Goal: Task Accomplishment & Management: Manage account settings

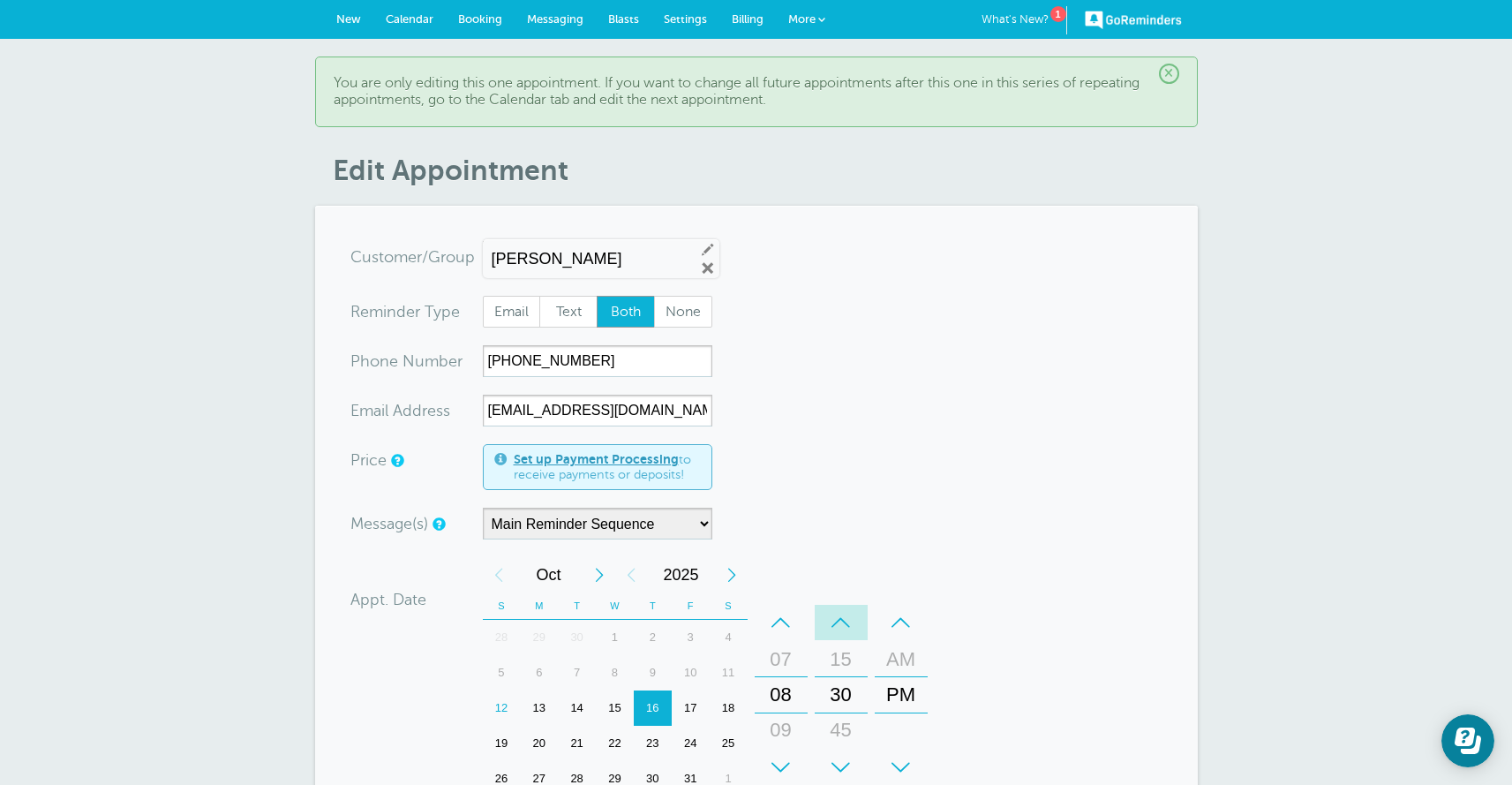
click at [844, 623] on div "–" at bounding box center [841, 622] width 53 height 35
click at [831, 693] on div "00" at bounding box center [841, 693] width 42 height 35
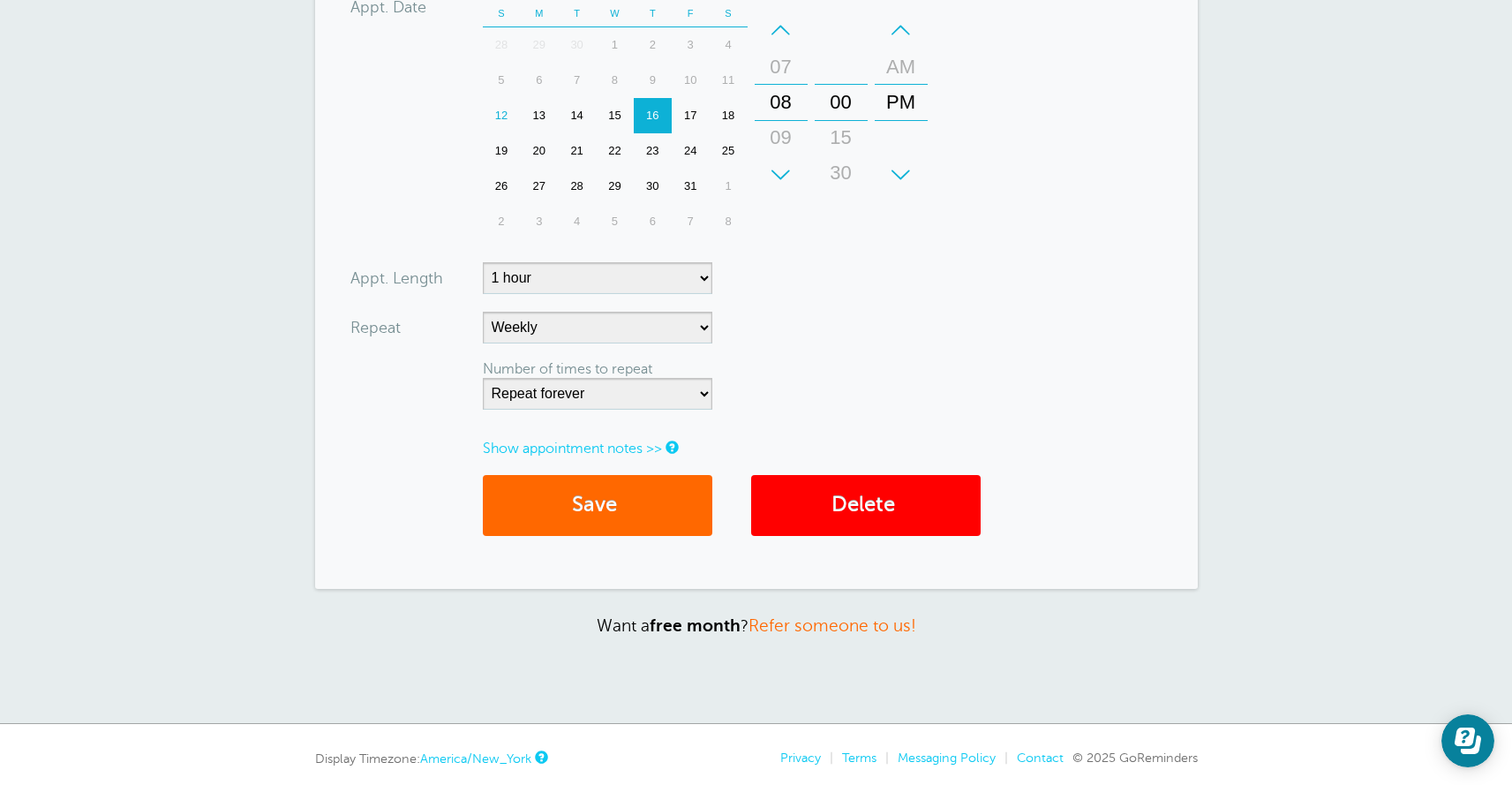
scroll to position [639, 0]
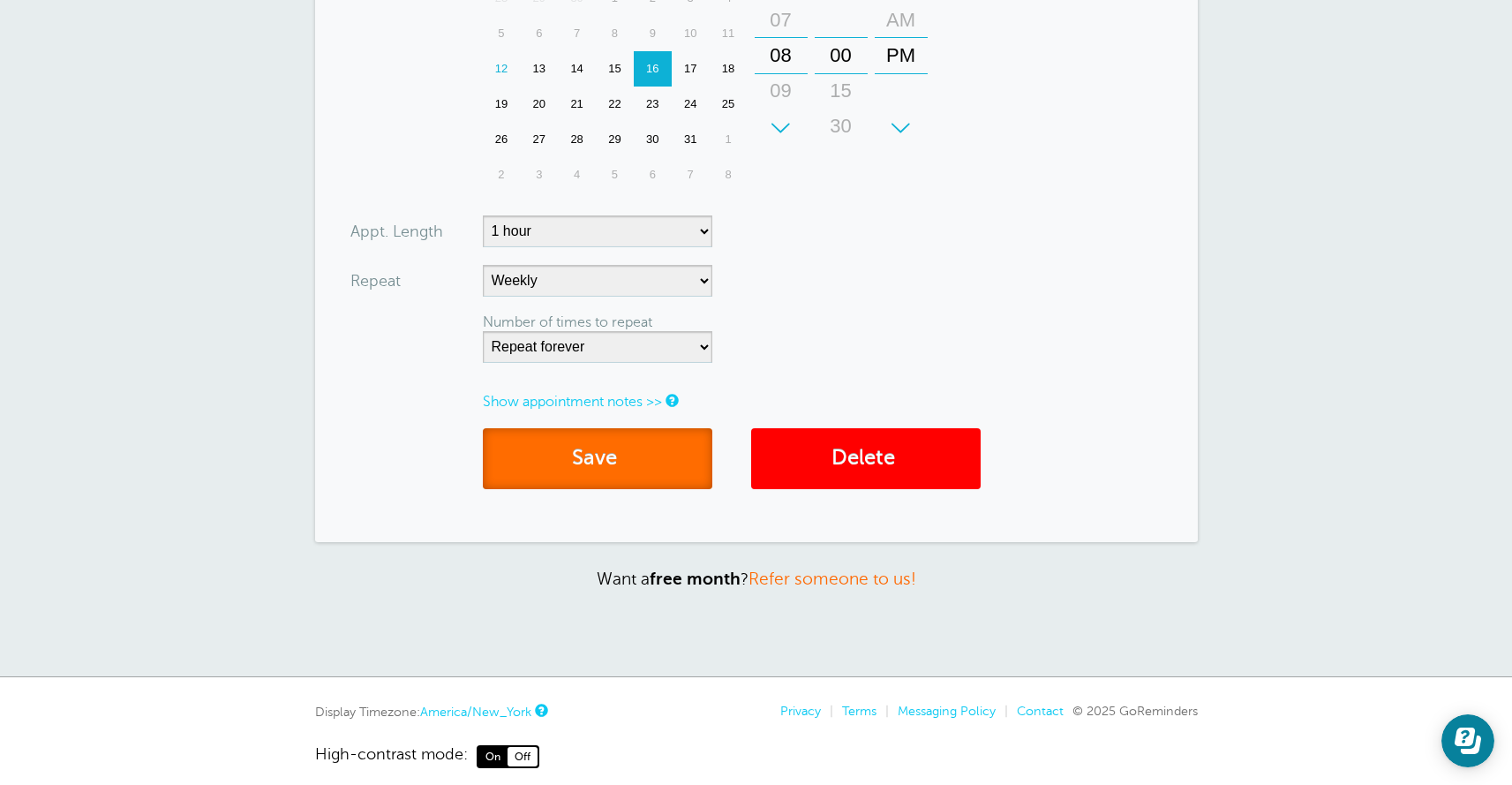
click at [639, 466] on button "Save" at bounding box center [597, 459] width 229 height 61
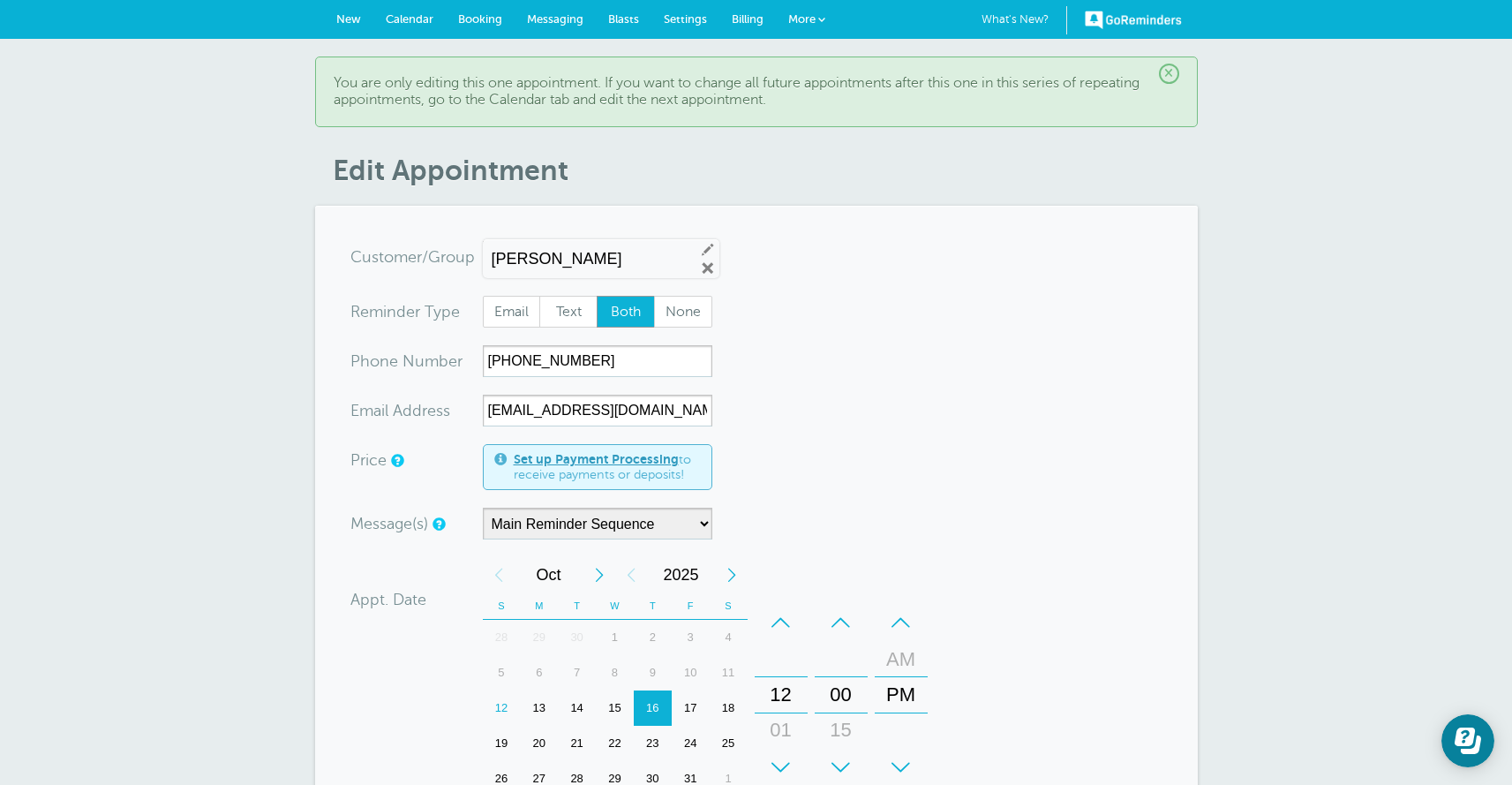
scroll to position [676, 0]
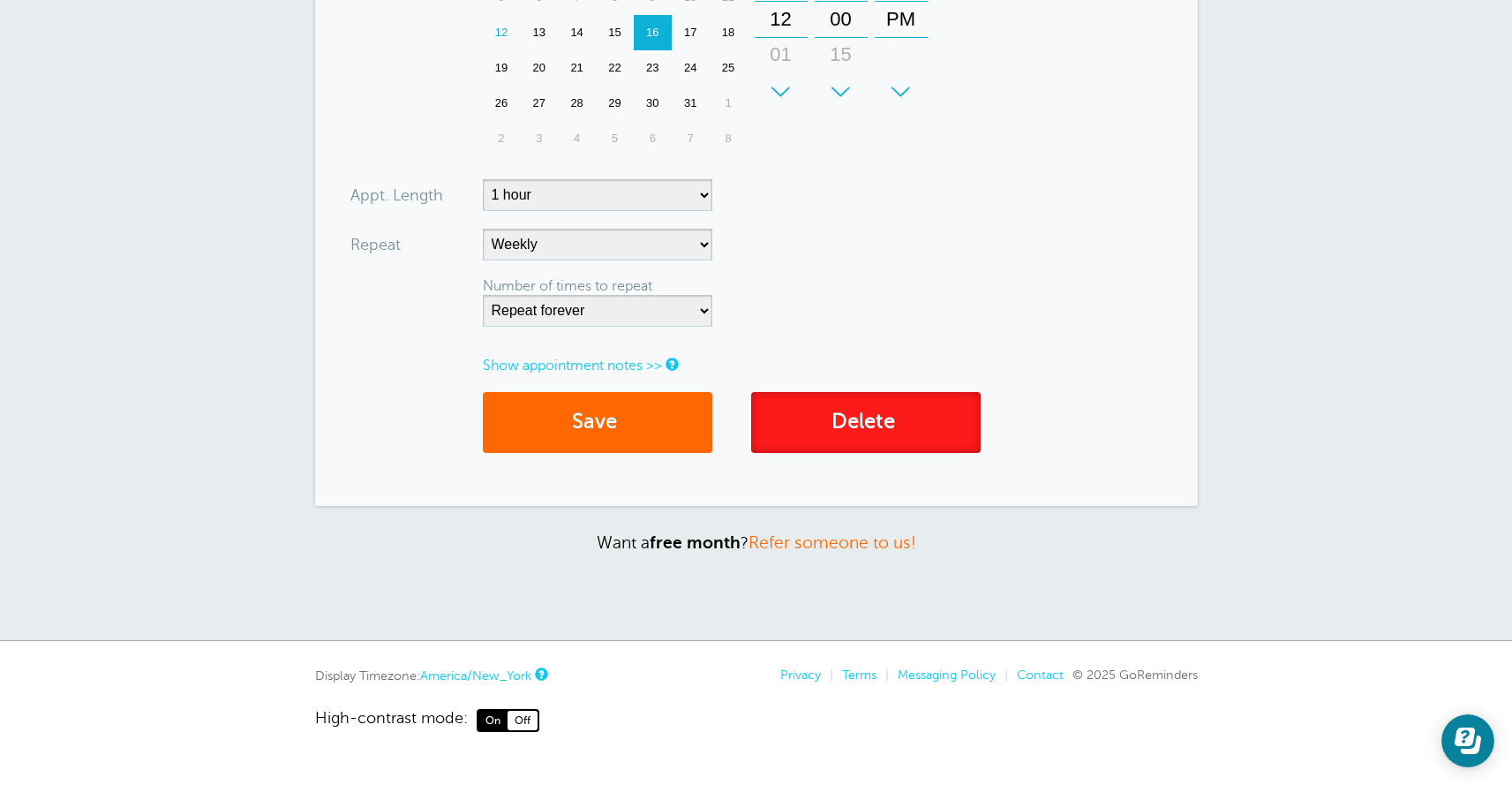
click at [822, 439] on link "Delete" at bounding box center [865, 422] width 229 height 61
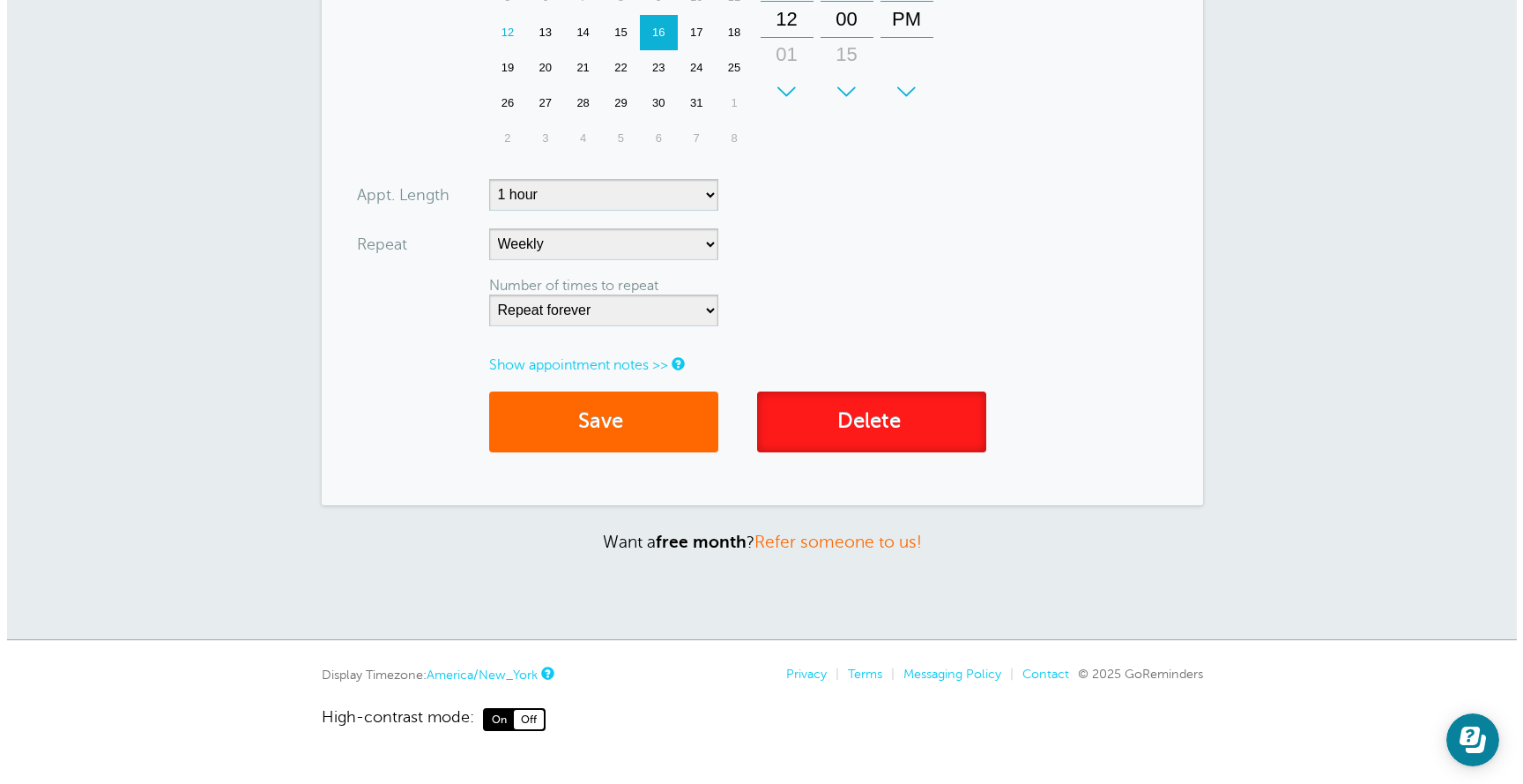
scroll to position [531, 0]
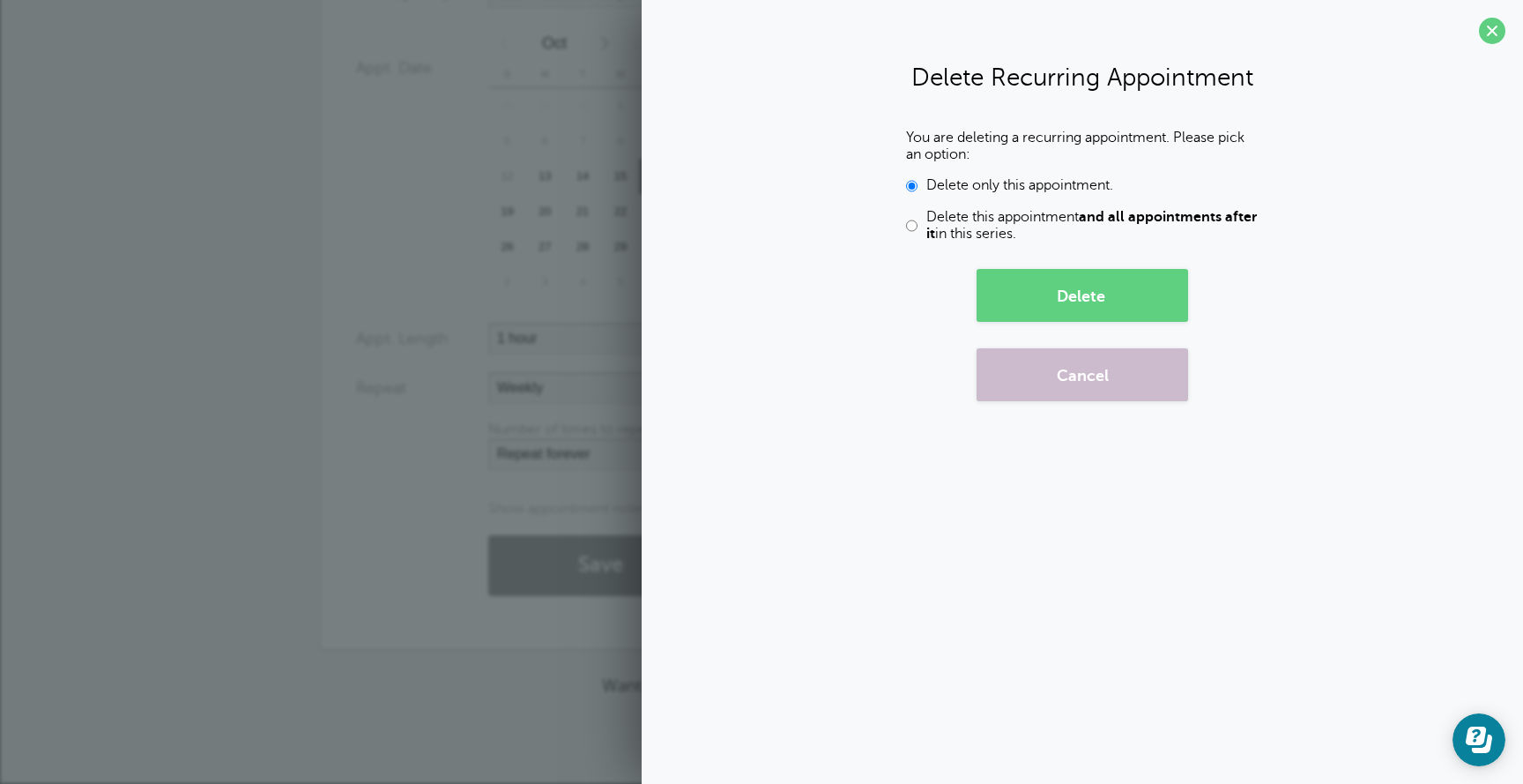
click at [909, 229] on input "Delete this appointment and all appointments after it in this series." at bounding box center [912, 226] width 11 height 34
radio input "true"
click at [1033, 286] on button "Delete" at bounding box center [1082, 295] width 211 height 53
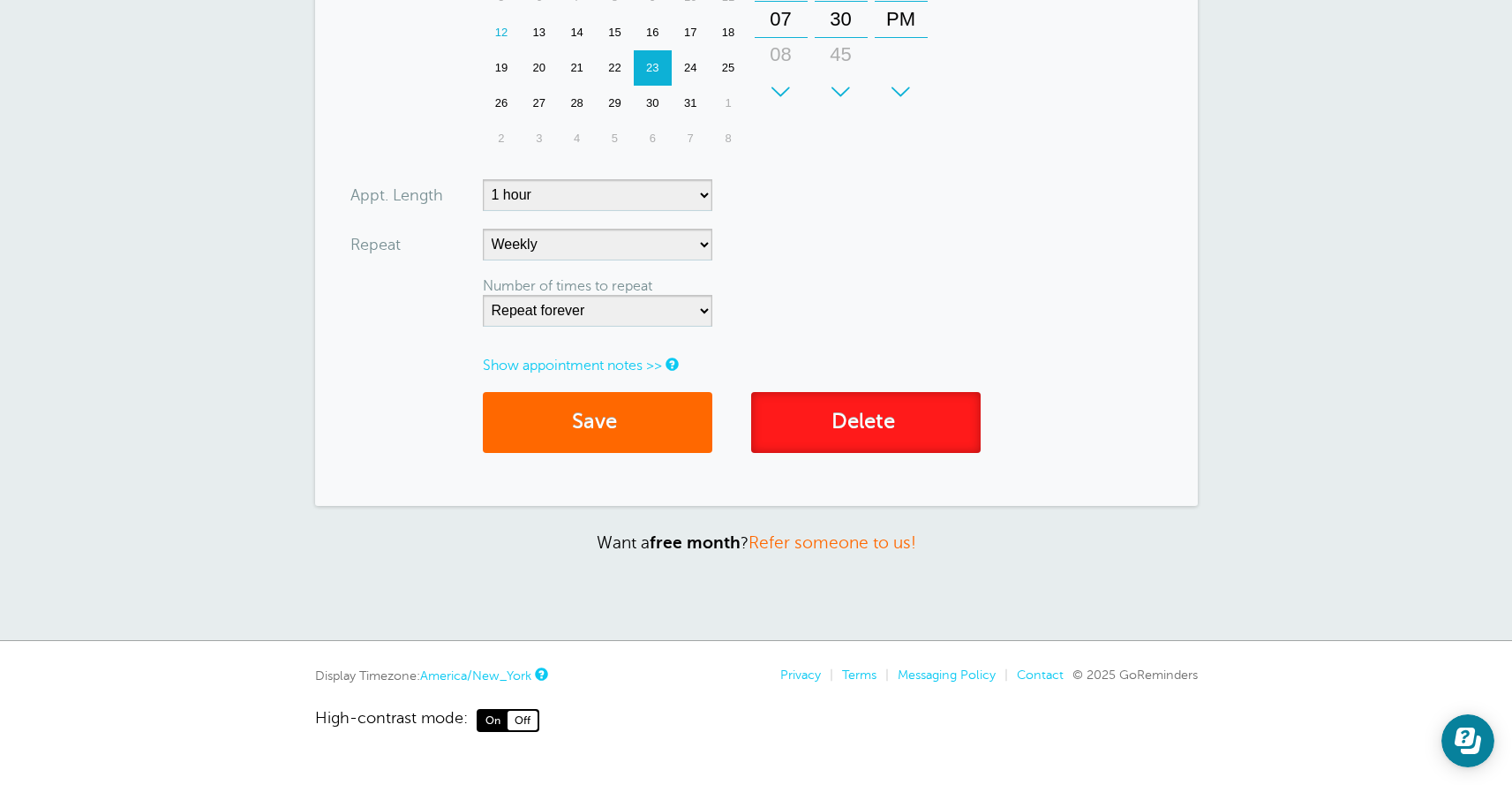
click at [829, 439] on link "Delete" at bounding box center [865, 422] width 229 height 61
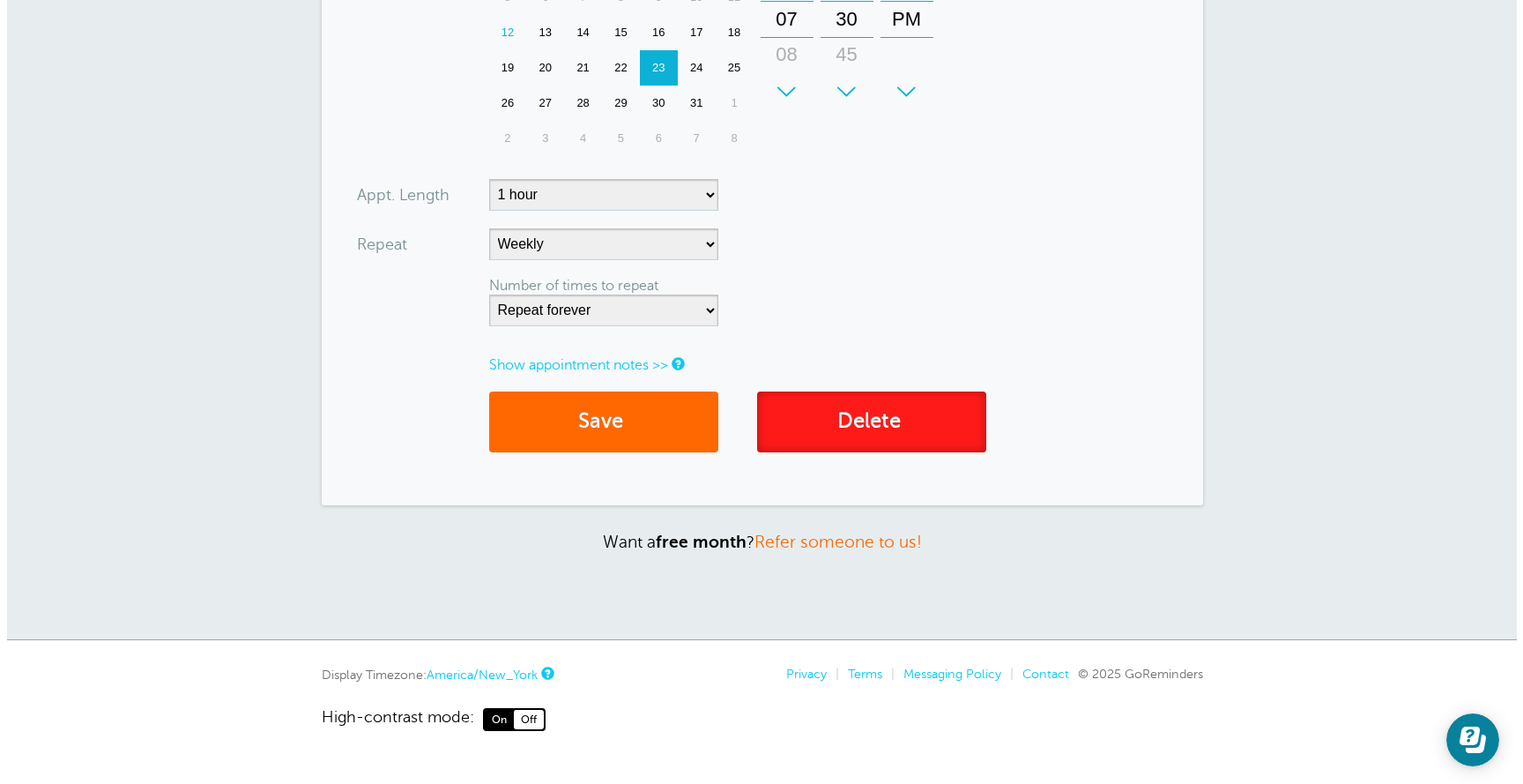
scroll to position [531, 0]
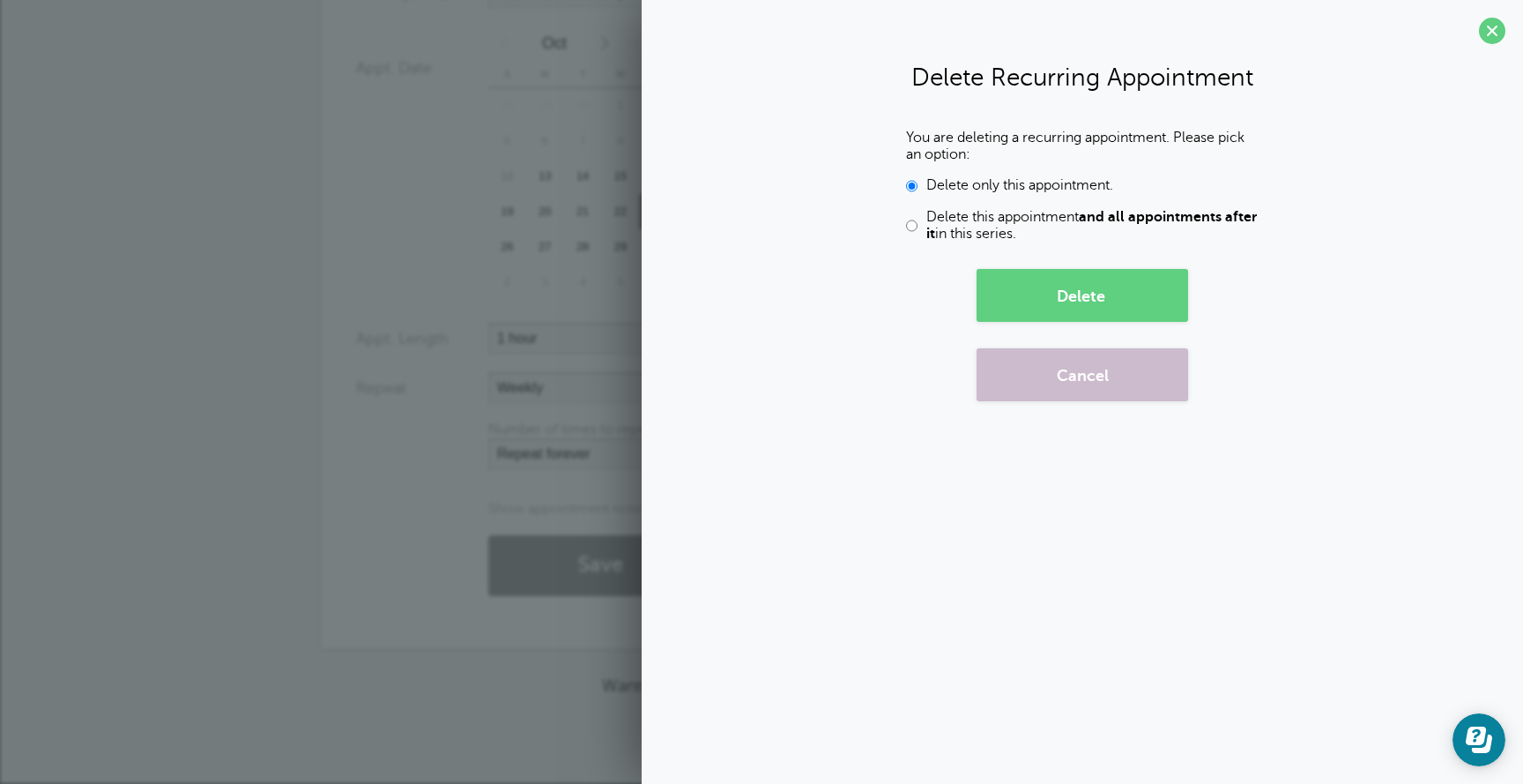
click at [923, 226] on label "Delete this appointment and all appointments after it in this series." at bounding box center [1083, 226] width 352 height 34
click at [918, 226] on input "Delete this appointment and all appointments after it in this series." at bounding box center [912, 226] width 11 height 34
radio input "true"
click at [1022, 300] on button "Delete" at bounding box center [1082, 295] width 211 height 53
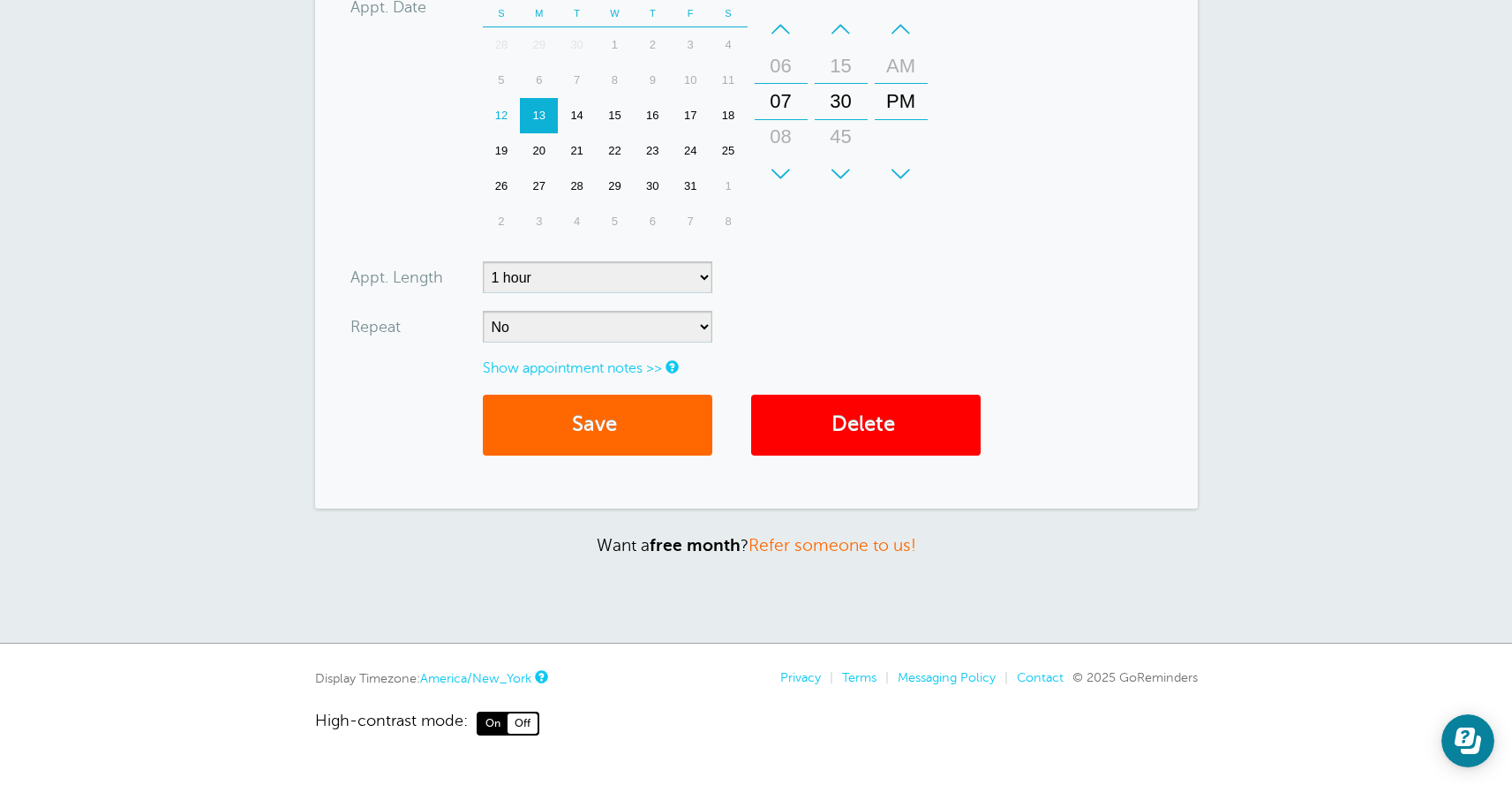
scroll to position [526, 0]
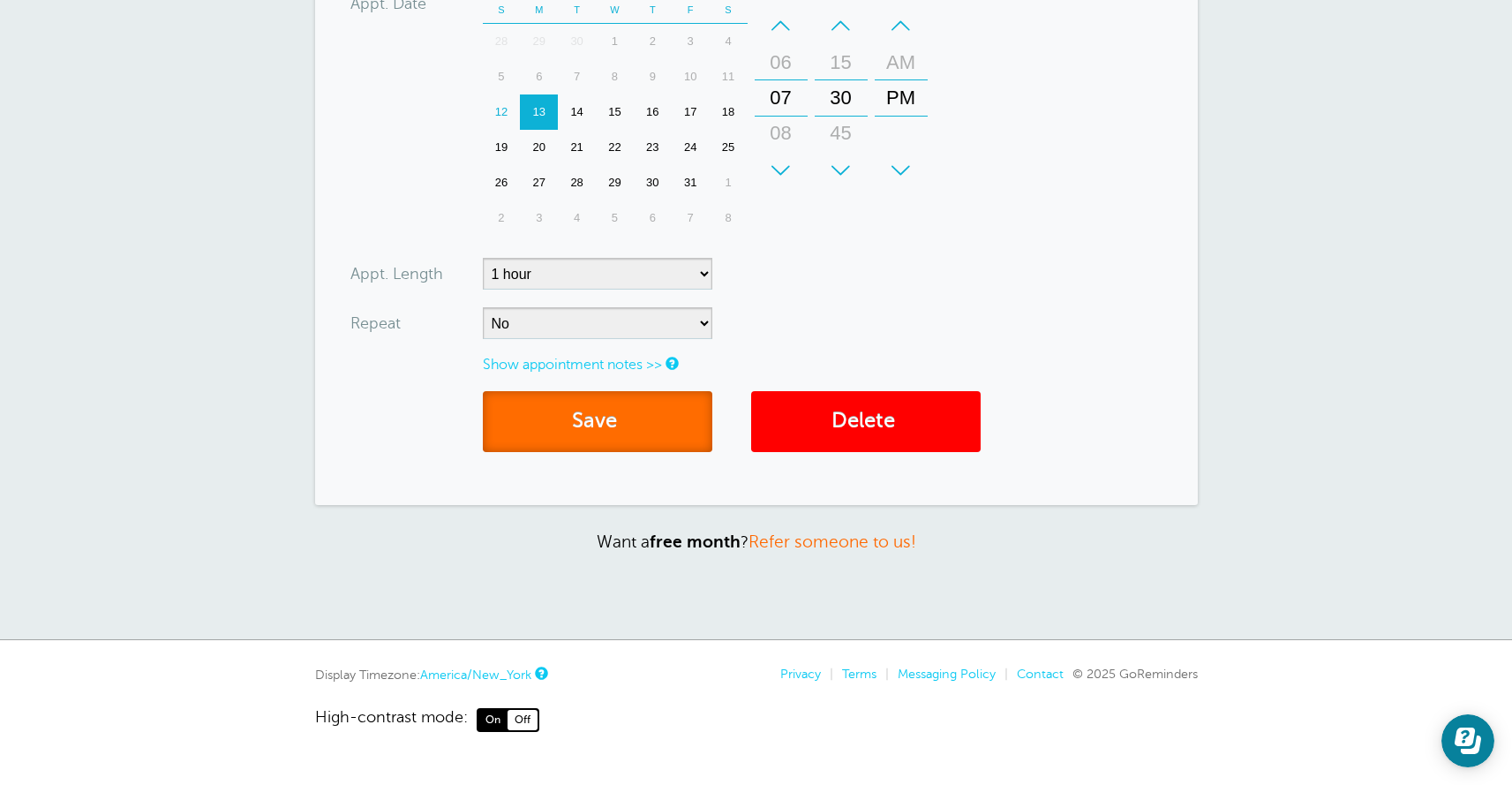
click at [651, 429] on button "Save" at bounding box center [597, 421] width 229 height 61
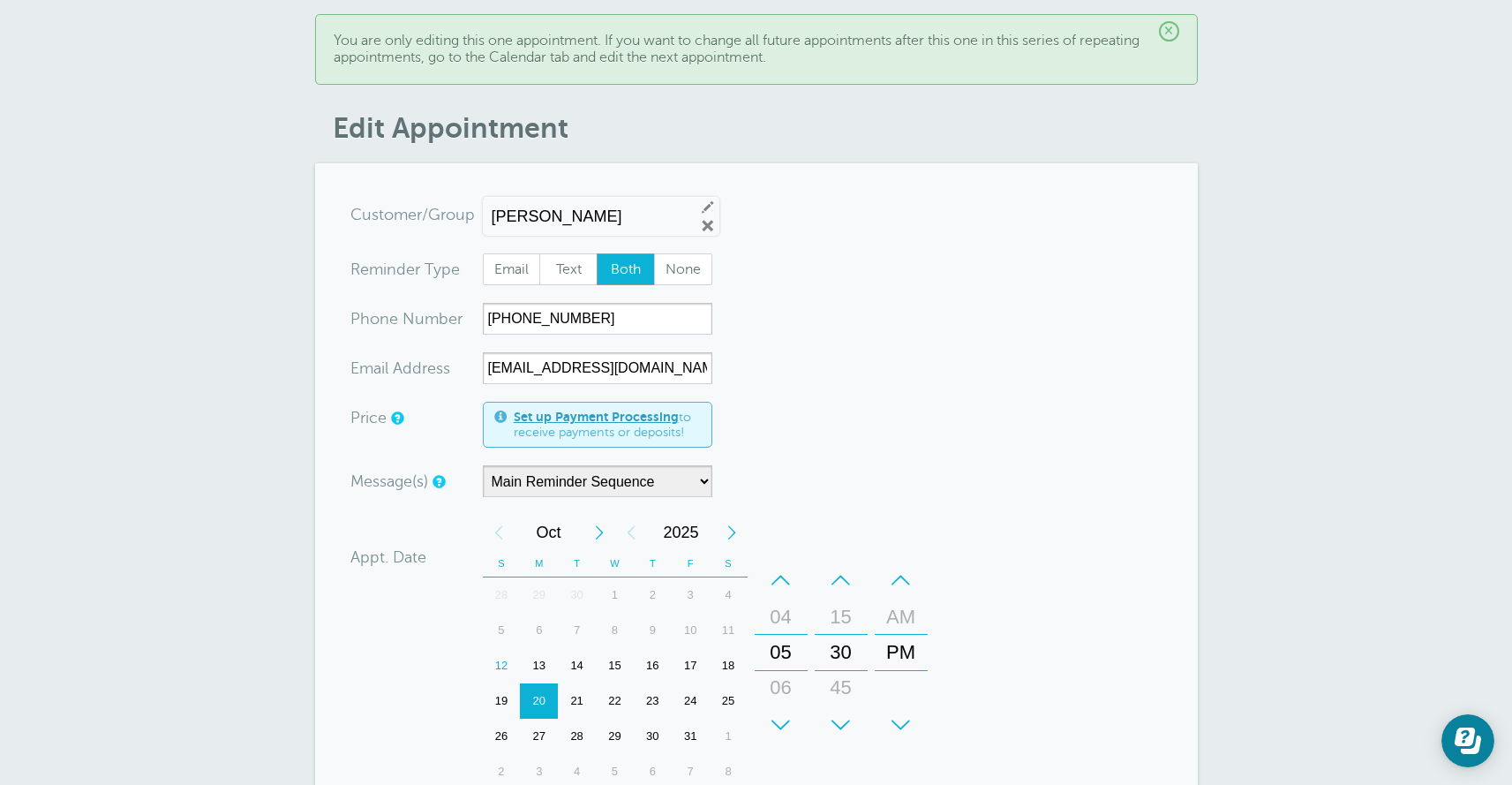
scroll to position [125, 0]
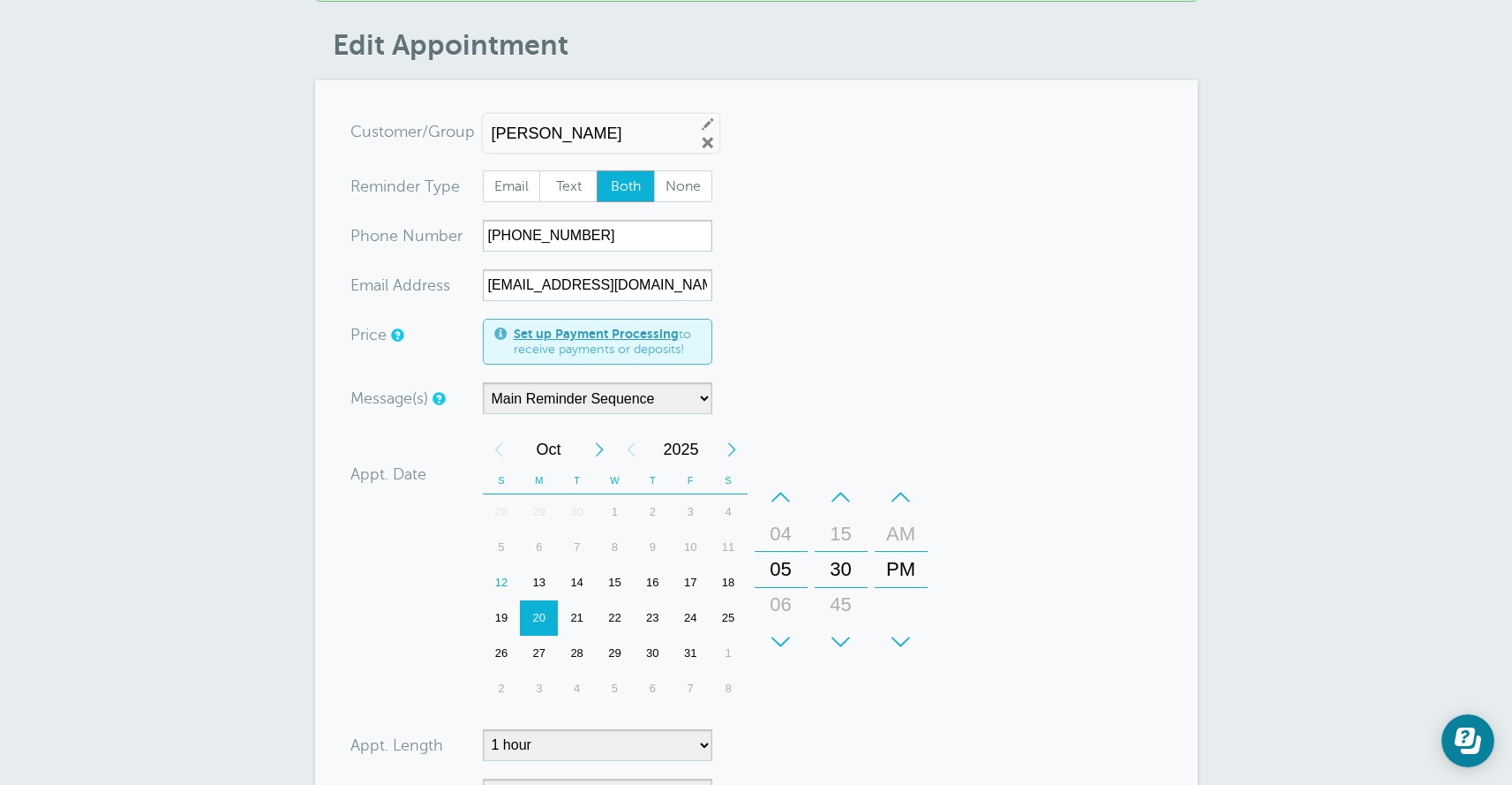
click at [781, 634] on div "+" at bounding box center [781, 641] width 53 height 35
click at [782, 627] on div "+" at bounding box center [781, 641] width 53 height 35
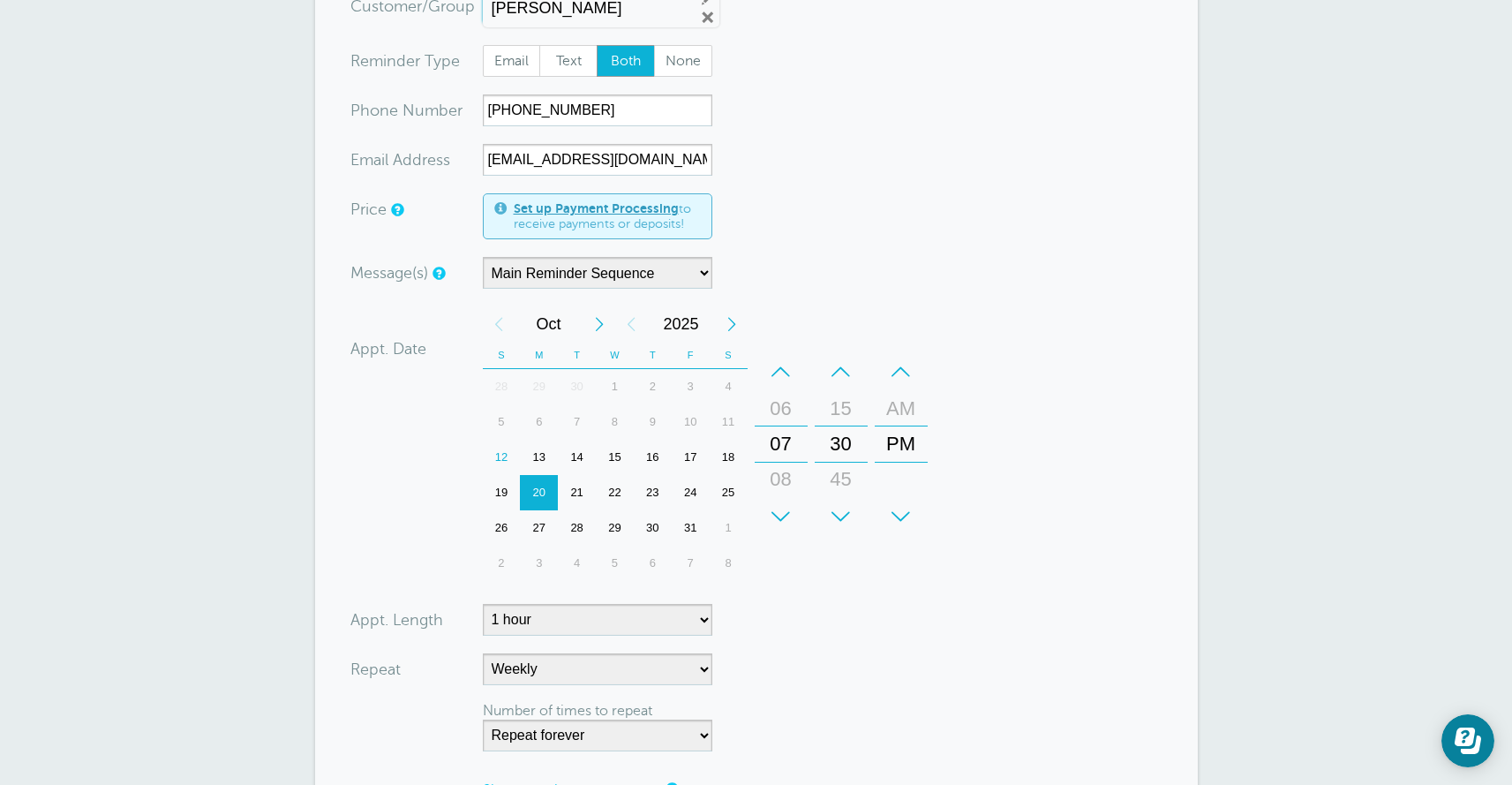
scroll to position [676, 0]
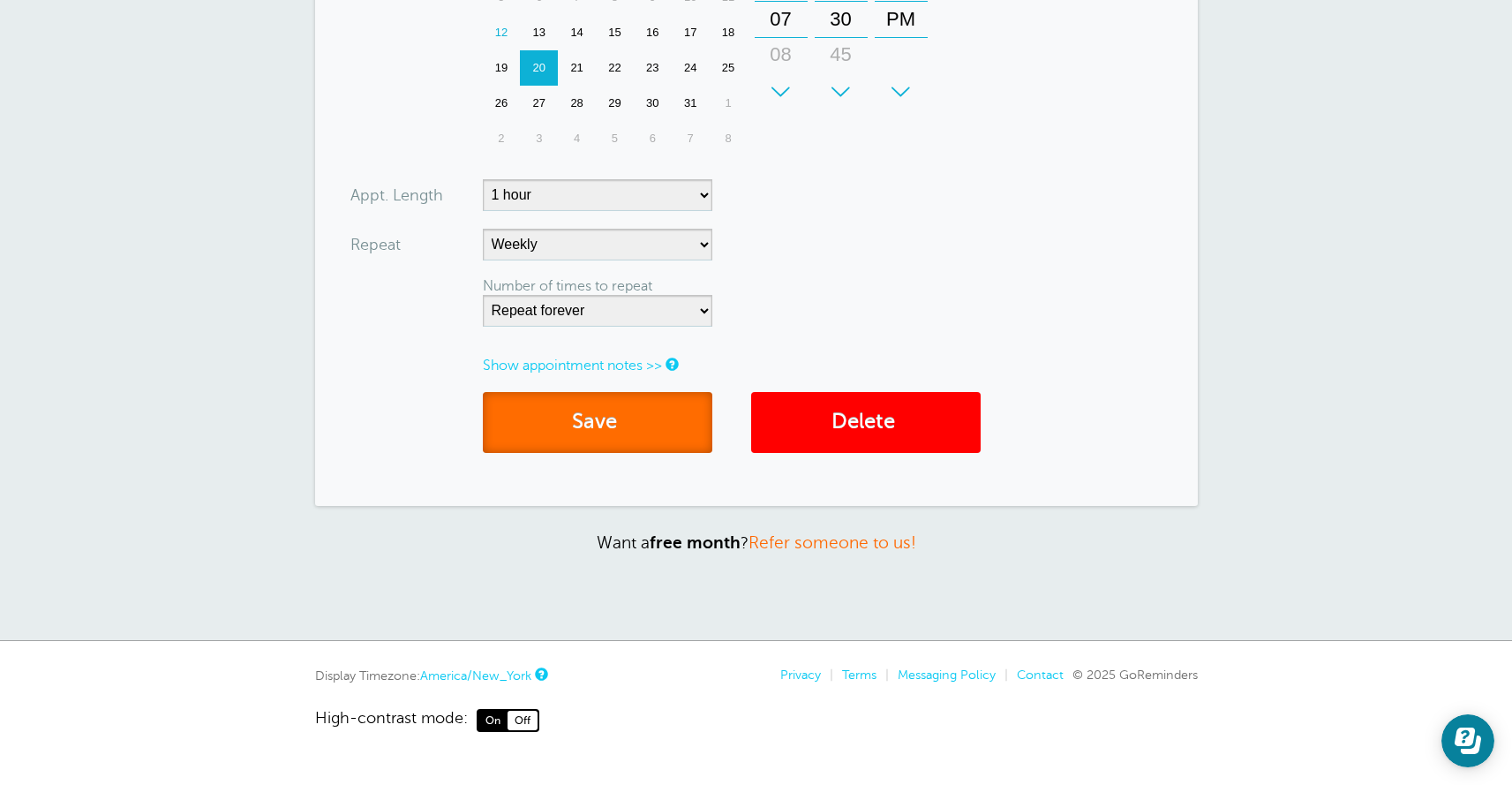
click at [607, 420] on button "Save" at bounding box center [597, 422] width 229 height 61
click at [858, 441] on link "Delete" at bounding box center [865, 422] width 229 height 61
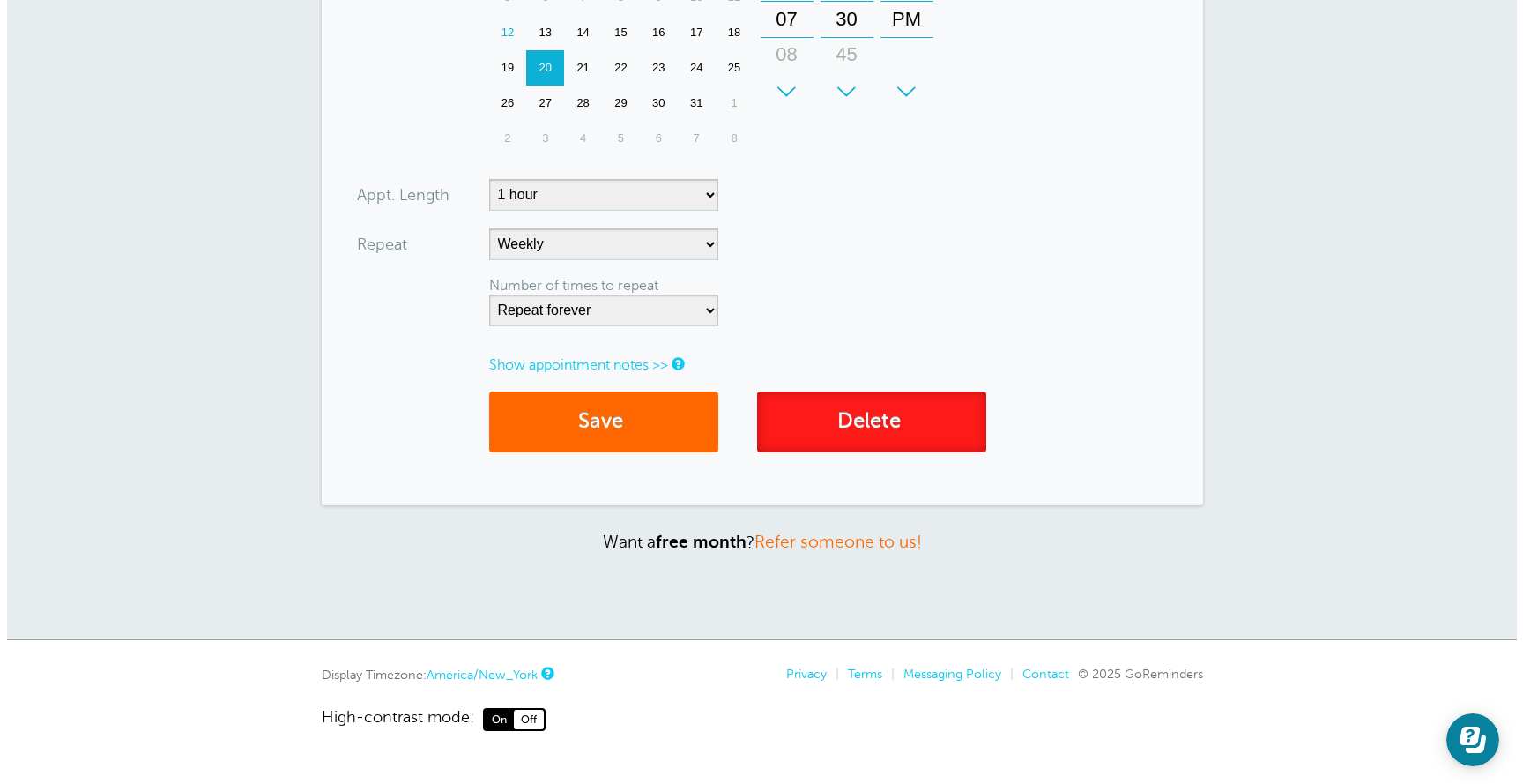
scroll to position [531, 0]
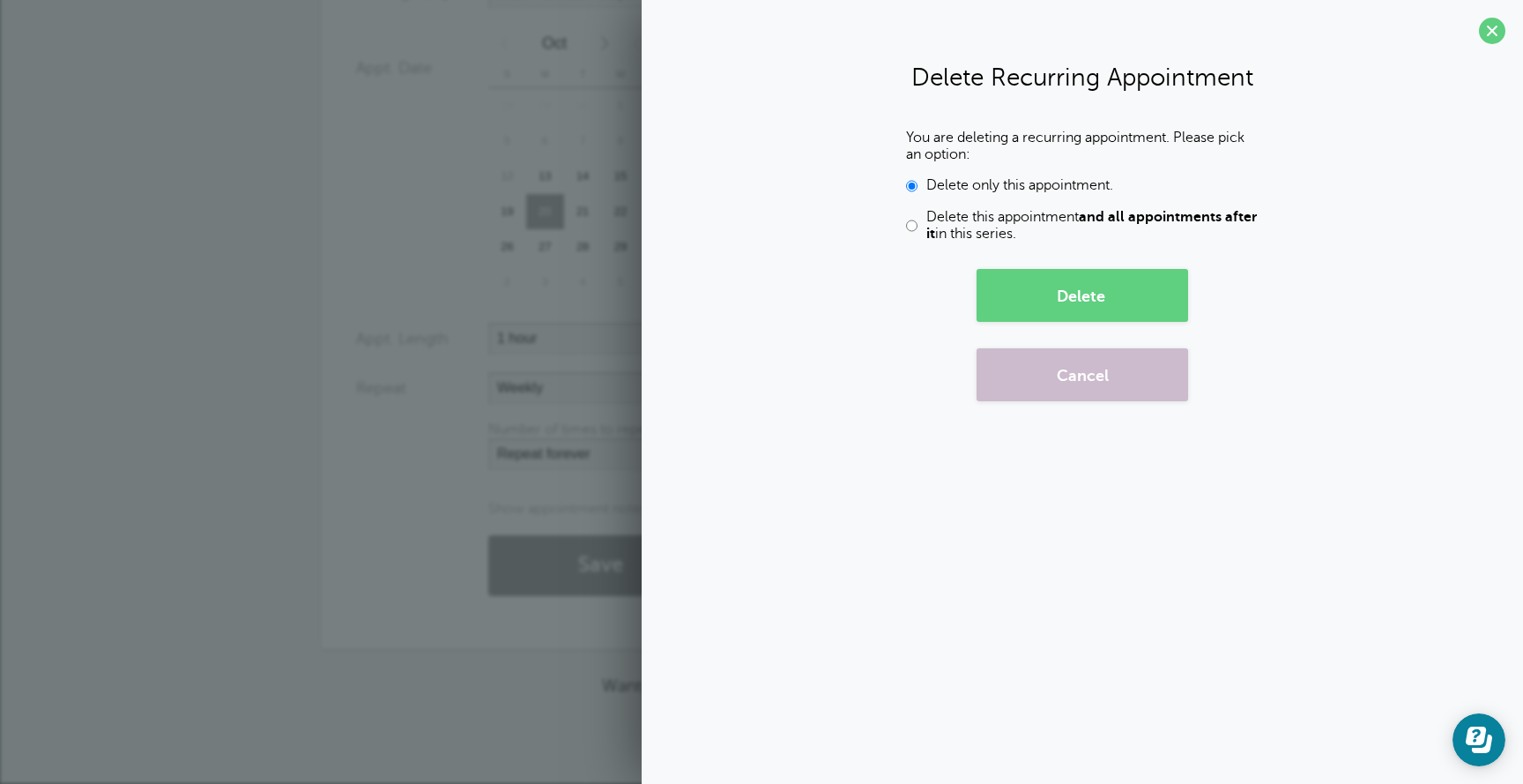
click at [915, 225] on input "Delete this appointment and all appointments after it in this series." at bounding box center [912, 226] width 11 height 34
radio input "true"
click at [1024, 299] on button "Delete" at bounding box center [1082, 295] width 211 height 53
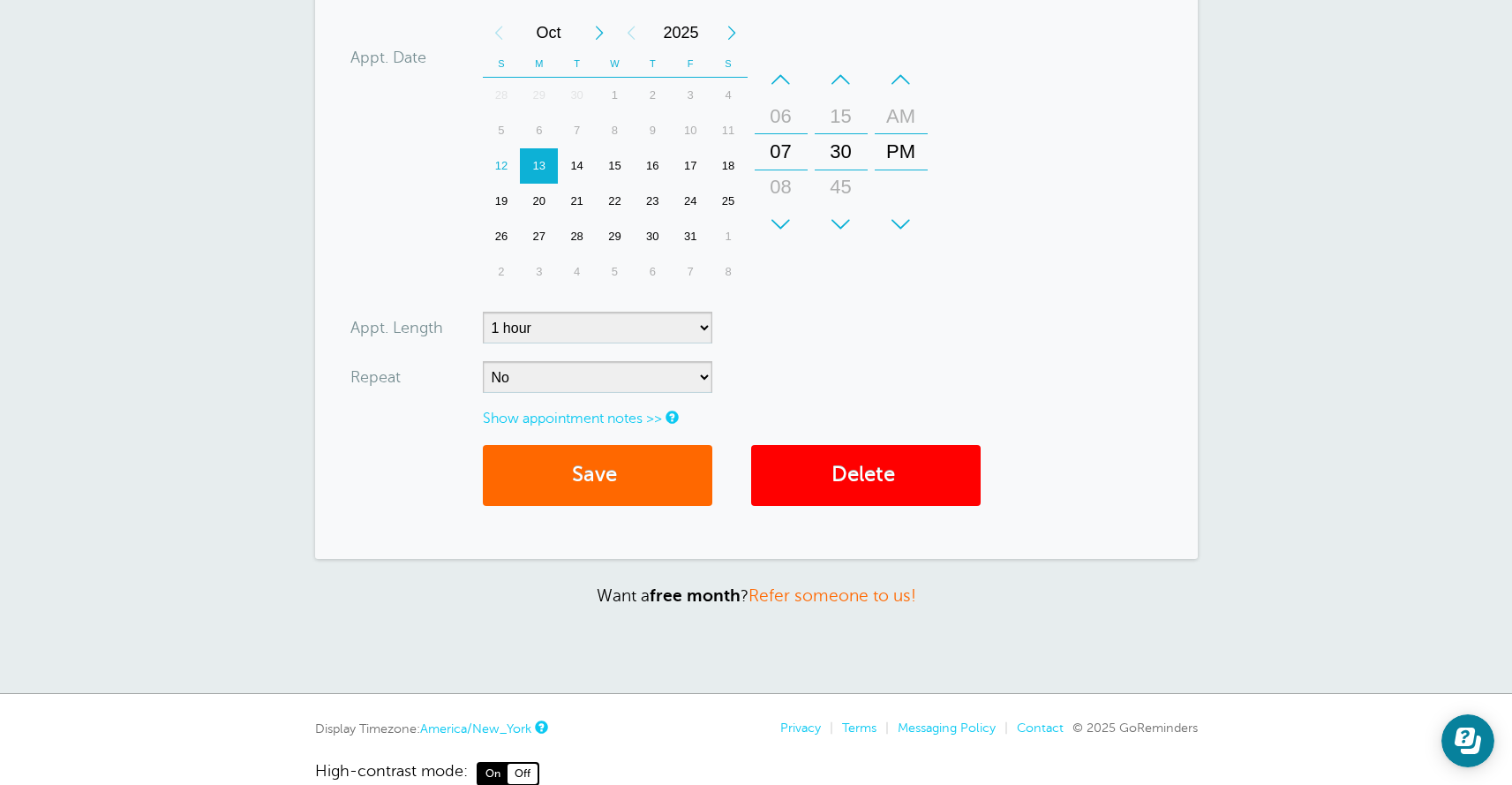
scroll to position [526, 0]
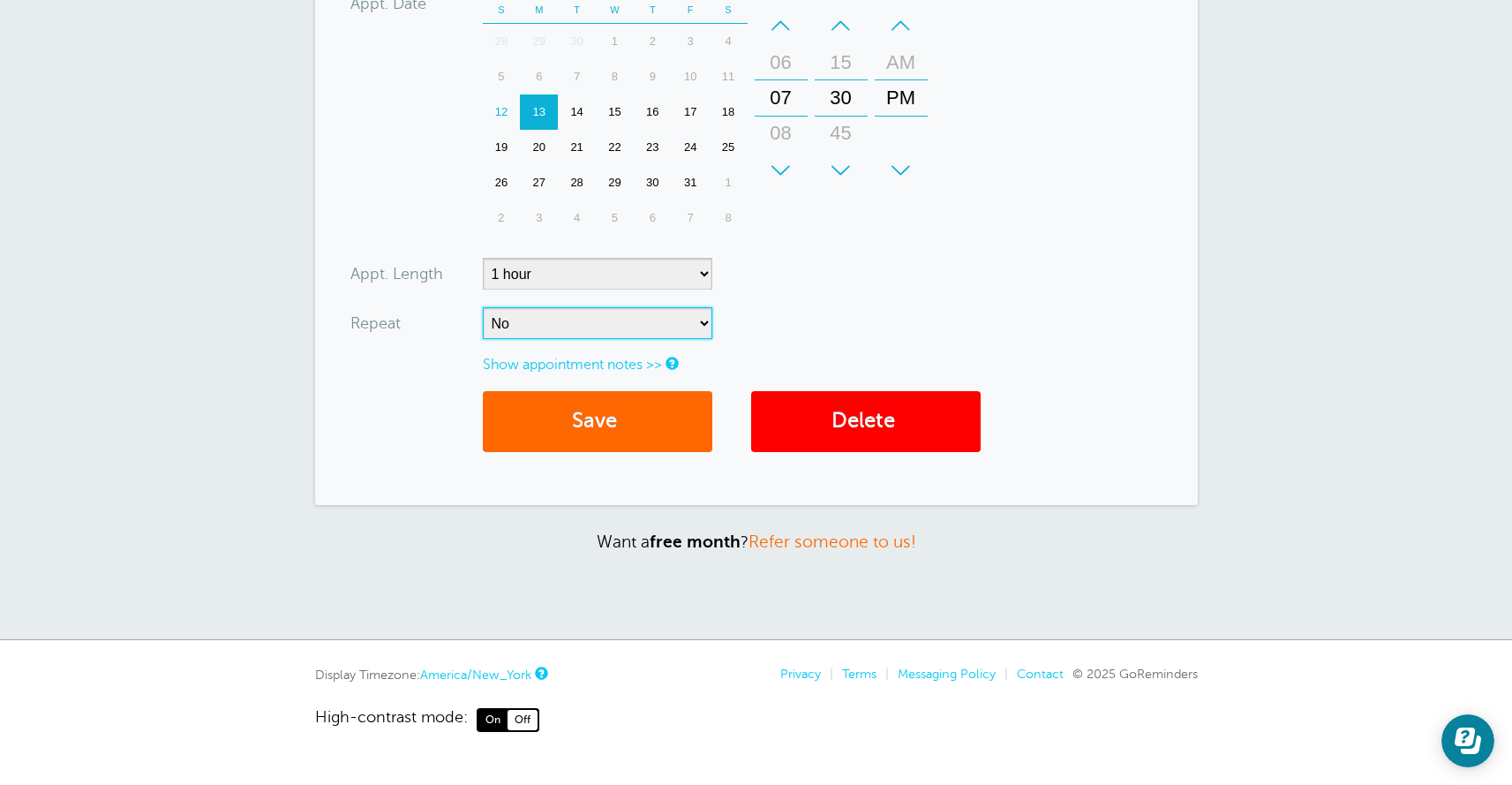
click at [524, 326] on select "No Daily Weekly Every 2 weeks Every 3 weeks Every 4 weeks Monthly Every 5 weeks…" at bounding box center [597, 324] width 229 height 32
select select "RRULE:FREQ=WEEKLY"
click at [483, 308] on select "No Daily Weekly Every 2 weeks Every 3 weeks Every 4 weeks Monthly Every 5 weeks…" at bounding box center [597, 324] width 229 height 32
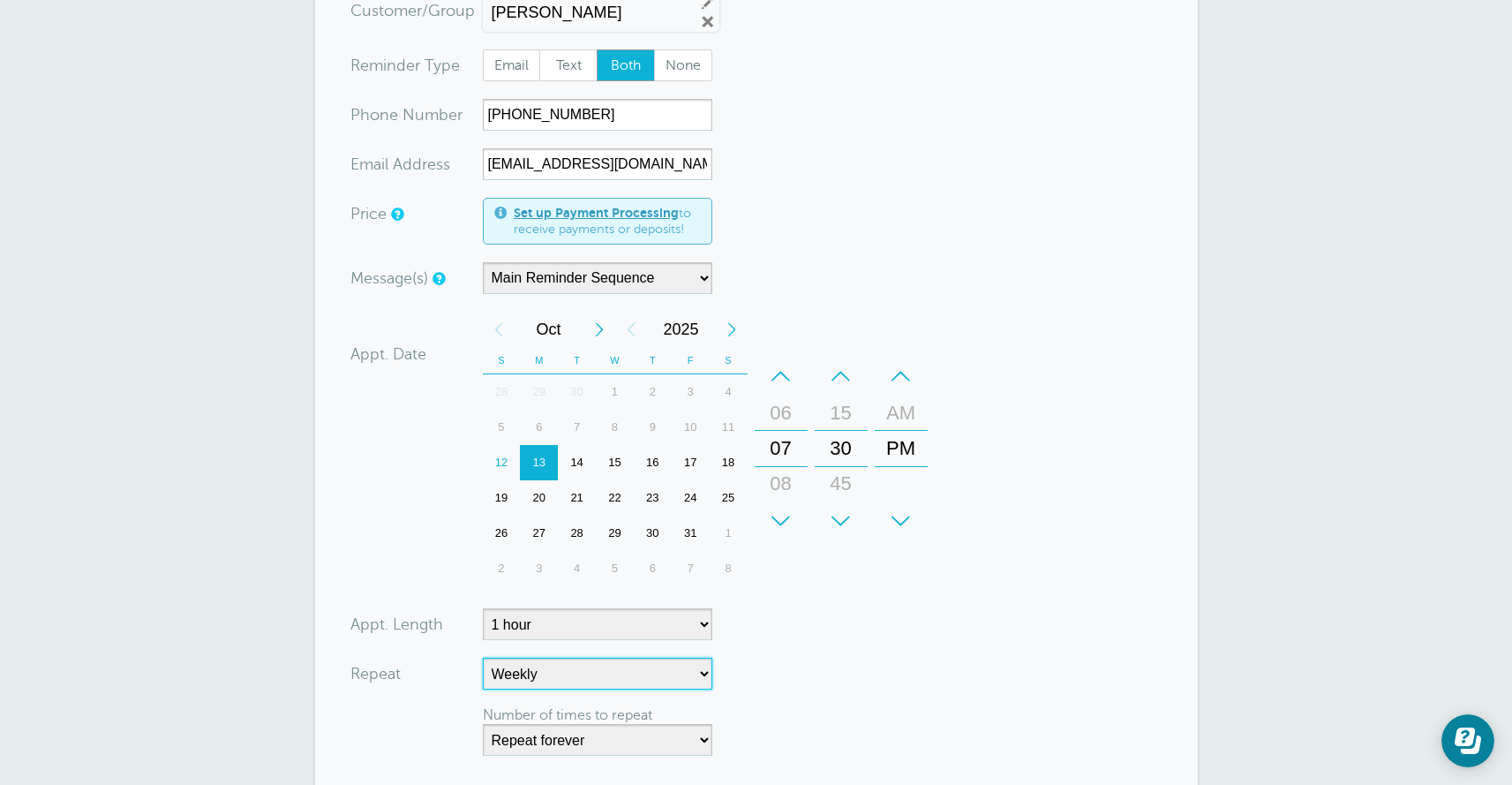
scroll to position [605, 0]
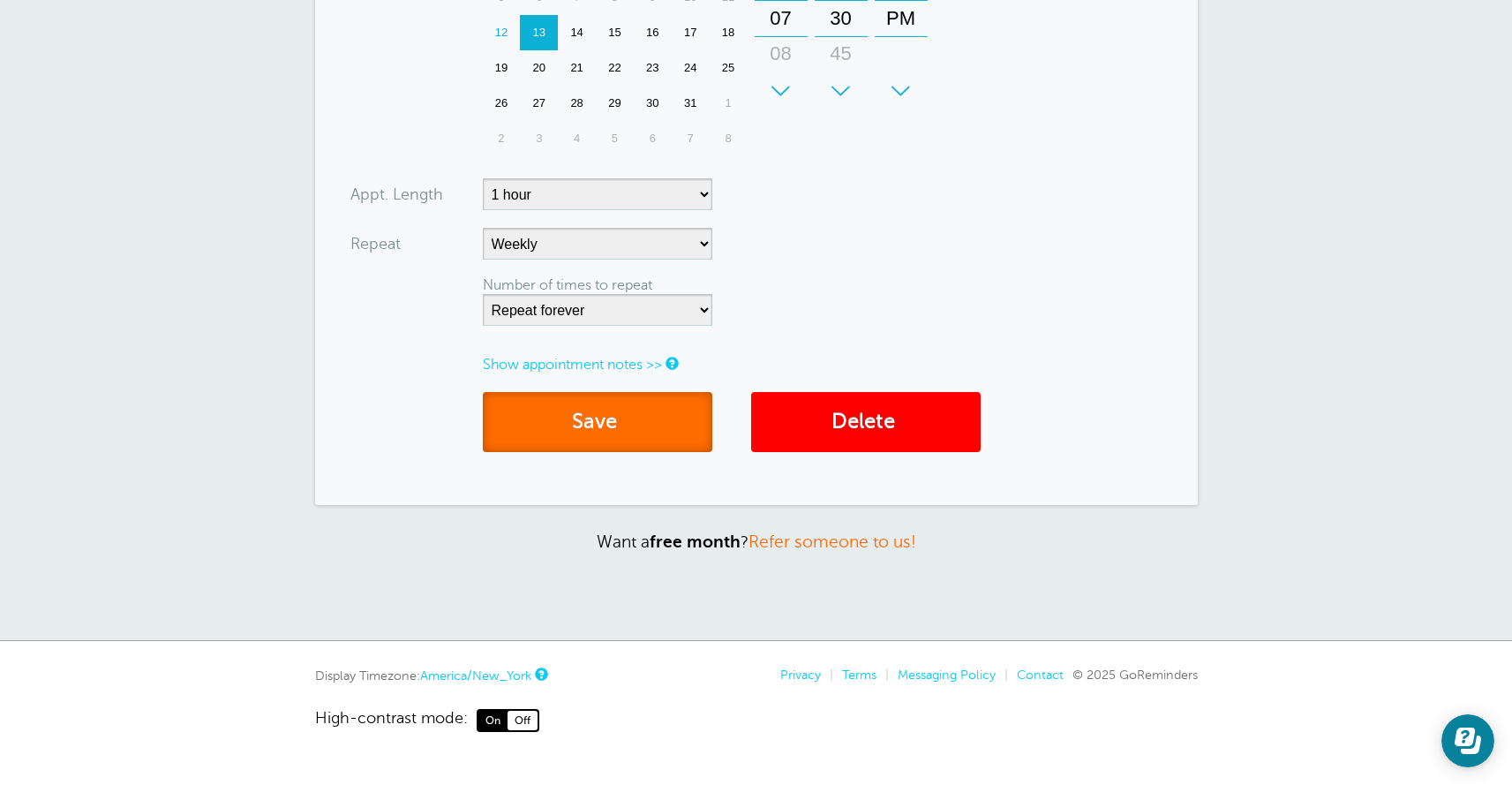
click at [555, 431] on button "Save" at bounding box center [597, 422] width 229 height 61
